Goal: Task Accomplishment & Management: Manage account settings

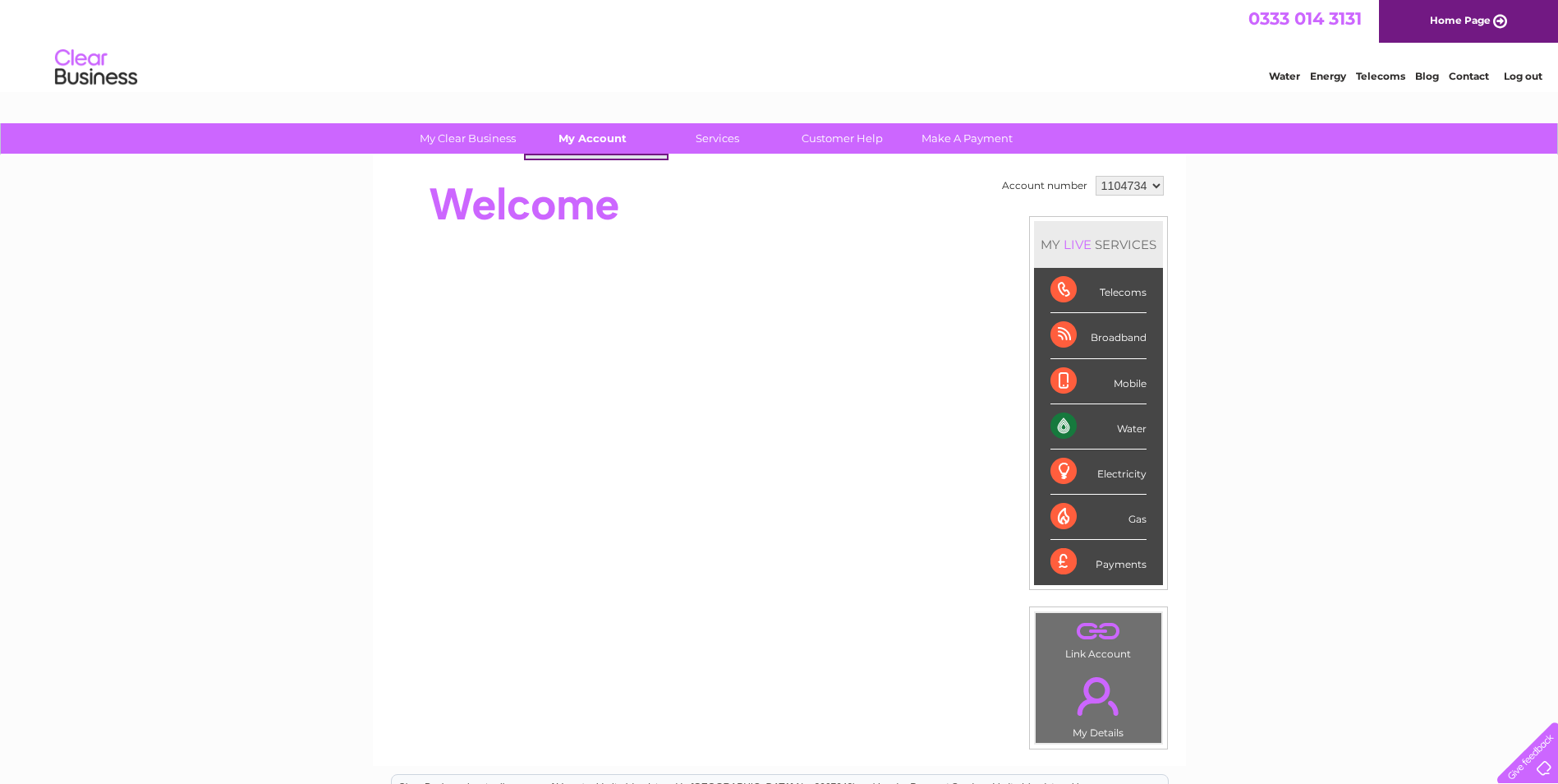
click at [594, 140] on link "My Account" at bounding box center [593, 138] width 136 height 31
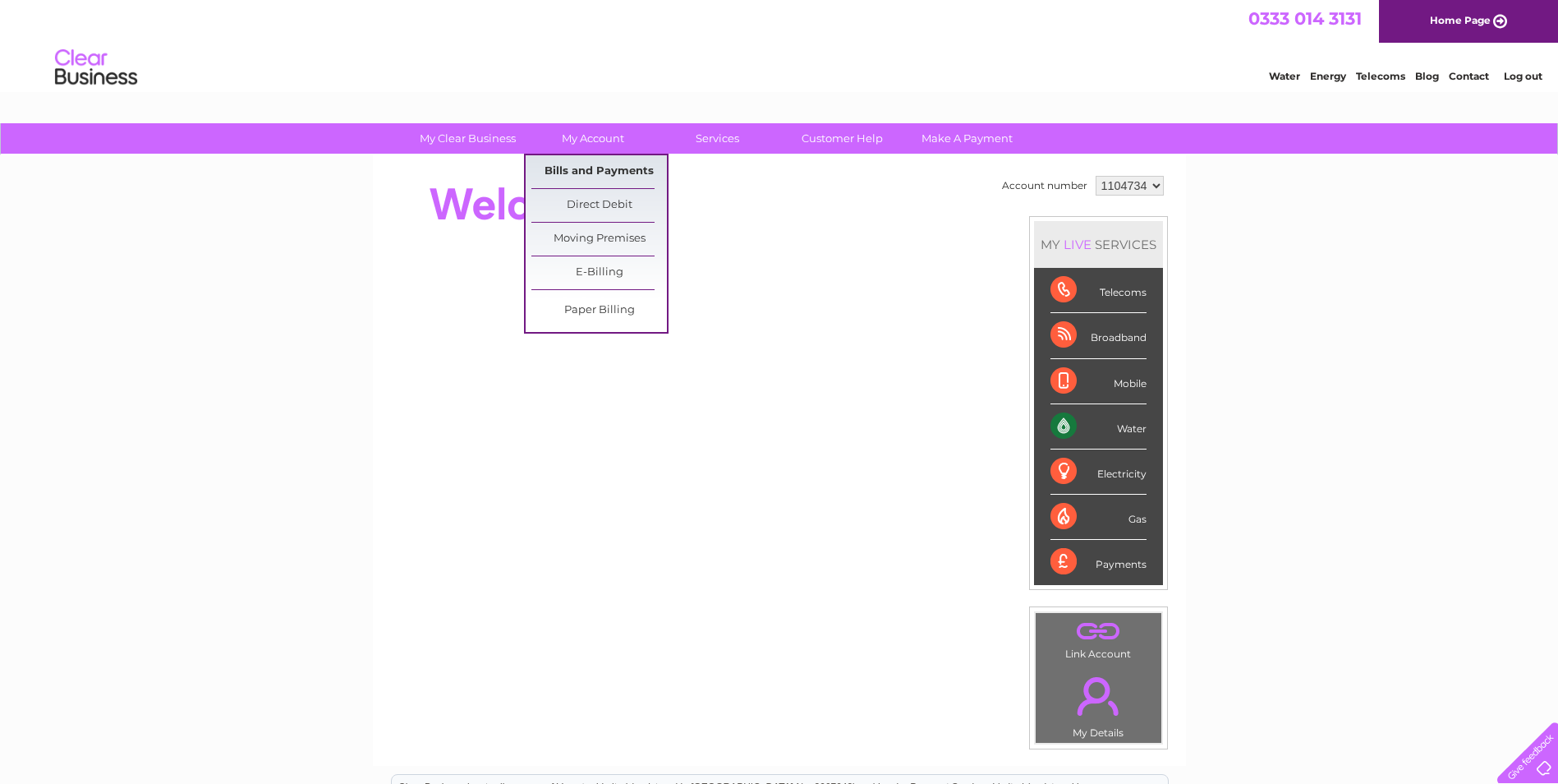
click at [593, 175] on link "Bills and Payments" at bounding box center [599, 171] width 136 height 33
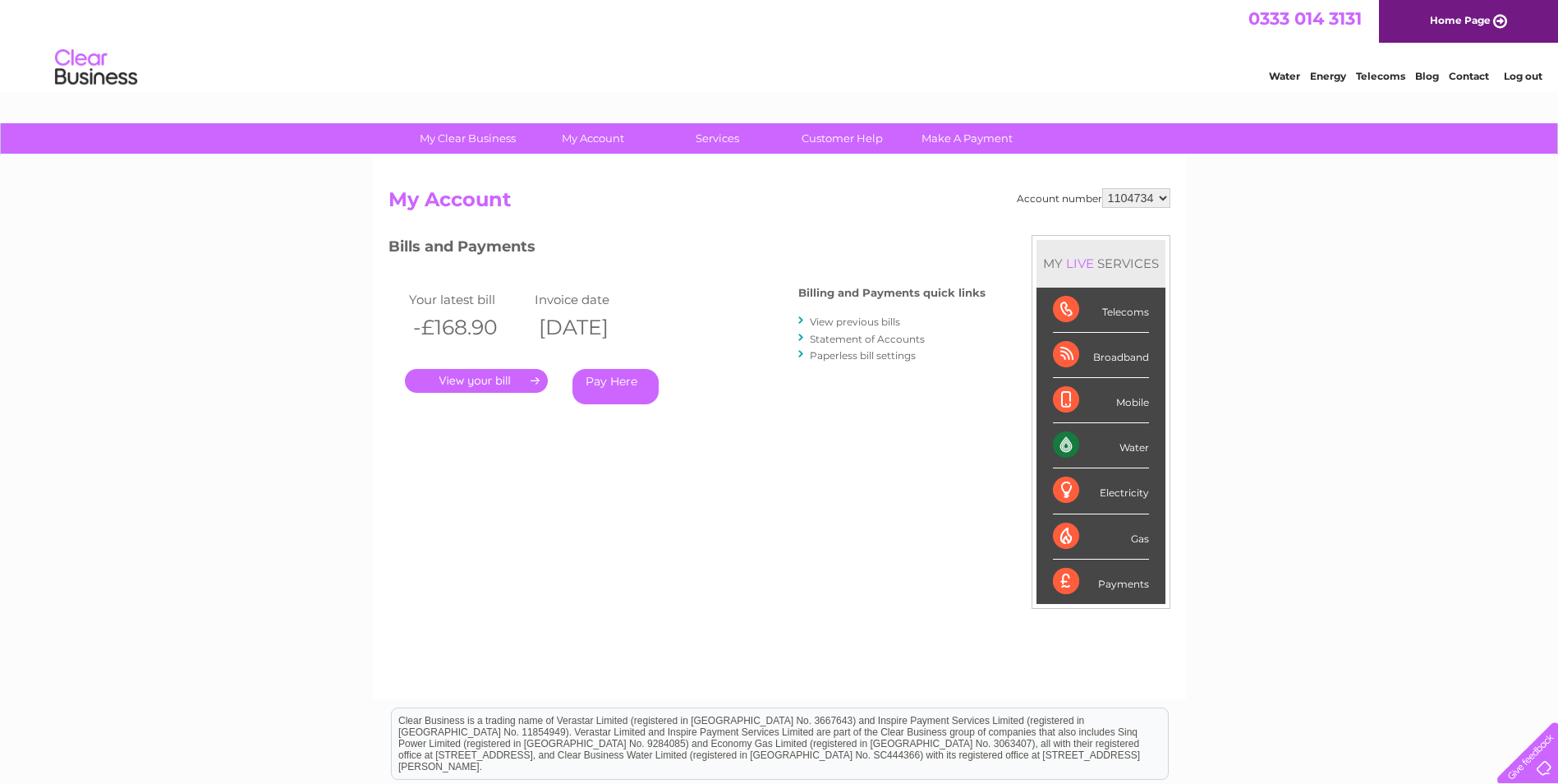
click at [840, 320] on link "View previous bills" at bounding box center [855, 321] width 90 height 12
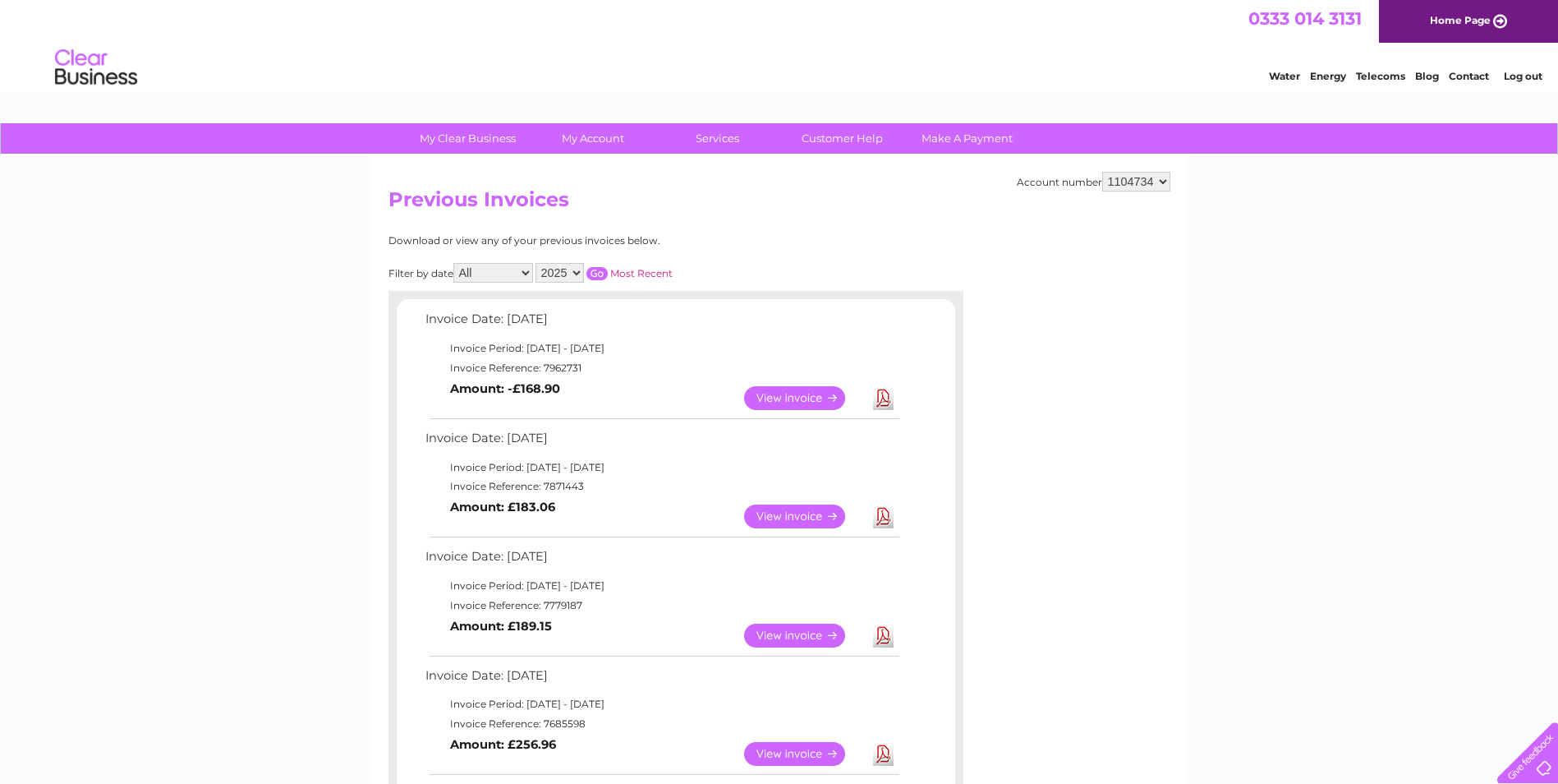
click at [879, 398] on link "Download" at bounding box center [884, 398] width 20 height 24
